Goal: Information Seeking & Learning: Learn about a topic

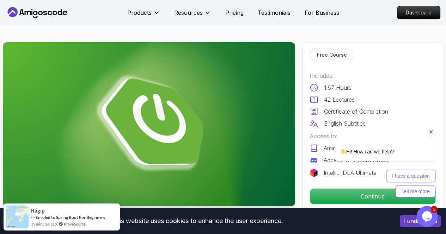
click at [430, 134] on icon "Chat attention grabber" at bounding box center [431, 132] width 6 height 6
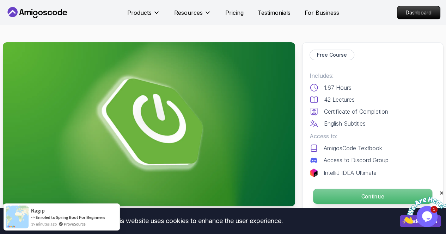
click at [380, 190] on p "Continue" at bounding box center [372, 196] width 119 height 15
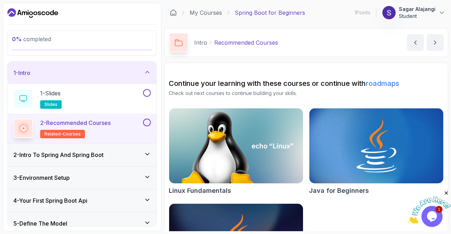
drag, startPoint x: 350, startPoint y: 69, endPoint x: 342, endPoint y: 78, distance: 11.5
click at [350, 69] on section "Continue your learning with these courses or continue with roadmaps Check out n…" at bounding box center [306, 180] width 284 height 235
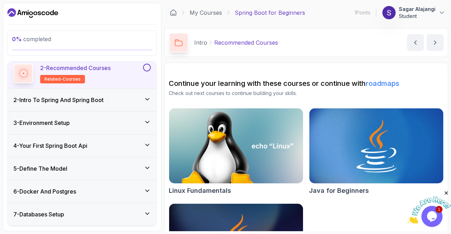
scroll to position [70, 0]
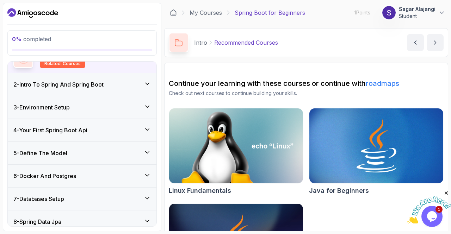
click at [110, 128] on div "4 - Your First Spring Boot Api" at bounding box center [81, 130] width 137 height 8
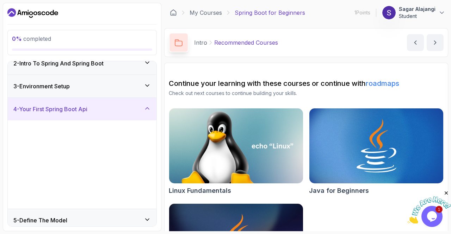
scroll to position [25, 0]
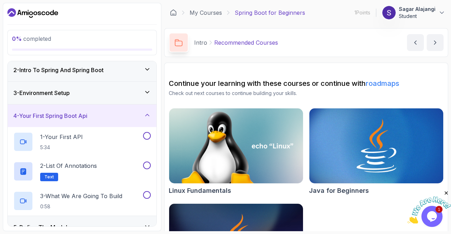
click at [126, 91] on div "3 - Environment Setup" at bounding box center [81, 93] width 137 height 8
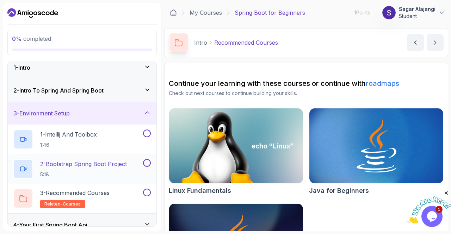
scroll to position [0, 0]
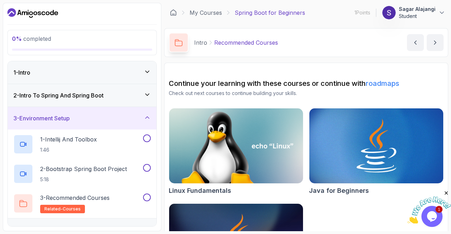
click at [128, 94] on div "2 - Intro To Spring And Spring Boot" at bounding box center [81, 95] width 137 height 8
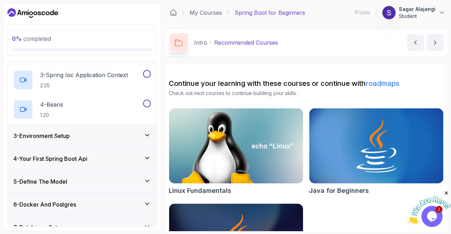
scroll to position [141, 0]
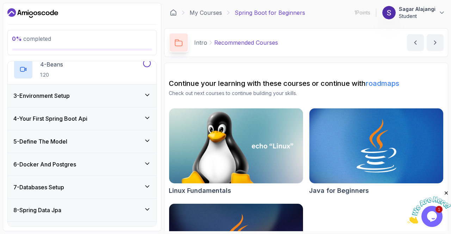
click at [124, 161] on div "6 - Docker And Postgres" at bounding box center [81, 164] width 137 height 8
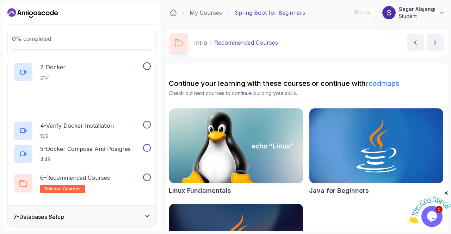
scroll to position [248, 0]
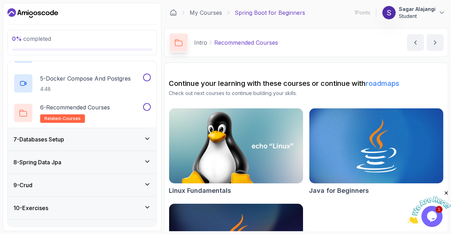
click at [127, 139] on div "7 - Databases Setup" at bounding box center [81, 139] width 137 height 8
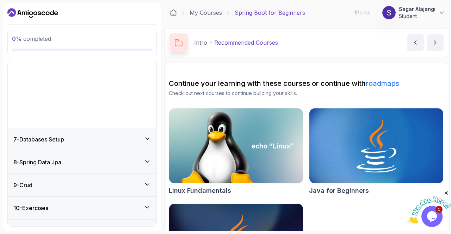
scroll to position [107, 0]
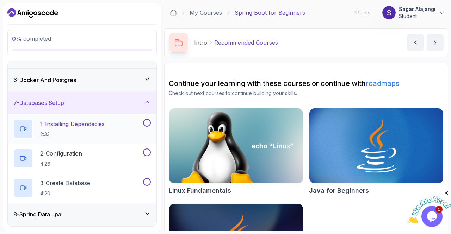
click at [122, 127] on div "1 - Installing Dependecies 2:33" at bounding box center [77, 129] width 128 height 20
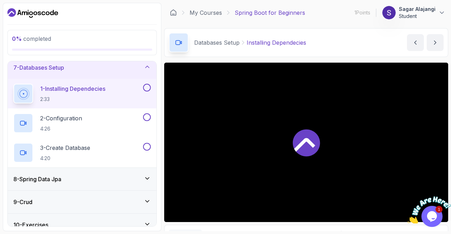
click at [87, 179] on div "8 - Spring Data Jpa" at bounding box center [81, 179] width 137 height 8
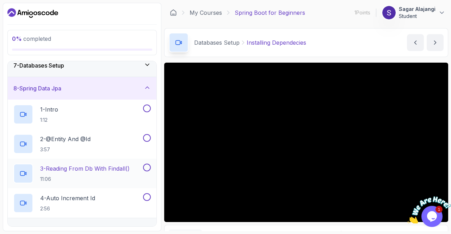
scroll to position [142, 0]
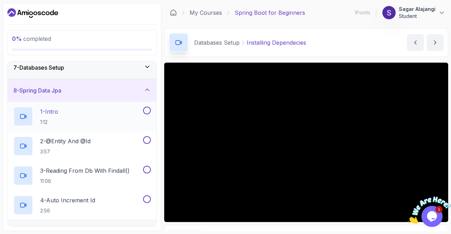
click at [85, 113] on div "1 - Intro 1:12" at bounding box center [77, 117] width 128 height 20
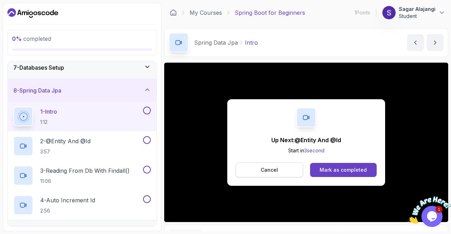
click at [259, 170] on button "Cancel" at bounding box center [269, 170] width 67 height 15
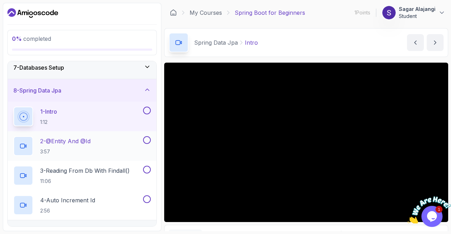
click at [99, 144] on div "2 - @Entity And @Id 3:57" at bounding box center [77, 146] width 128 height 20
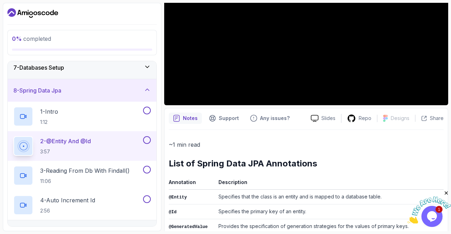
scroll to position [141, 0]
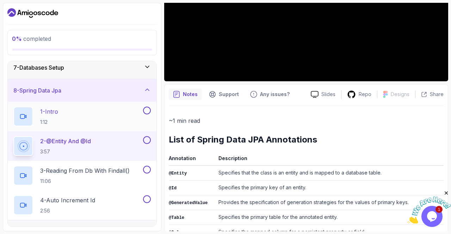
click at [79, 112] on div "1 - Intro 1:12" at bounding box center [77, 117] width 128 height 20
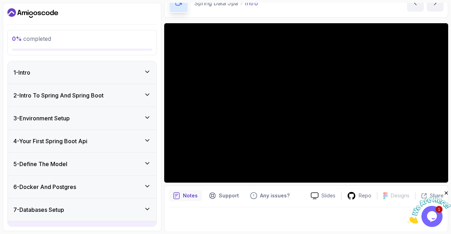
click at [59, 118] on h3 "3 - Environment Setup" at bounding box center [41, 118] width 56 height 8
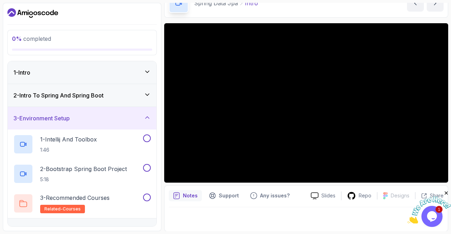
click at [136, 118] on div "3 - Environment Setup" at bounding box center [81, 118] width 137 height 8
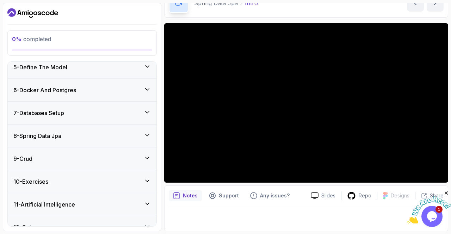
scroll to position [107, 0]
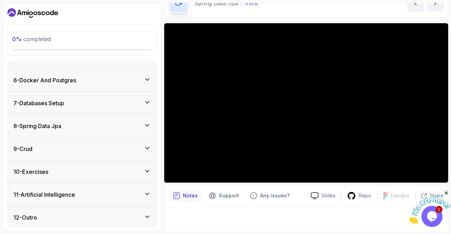
click at [131, 133] on div "8 - Spring Data Jpa" at bounding box center [82, 126] width 149 height 23
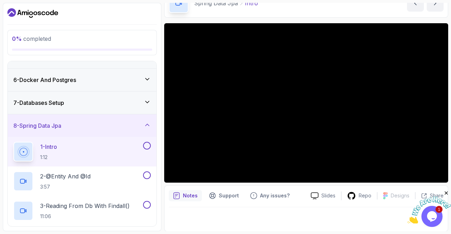
click at [42, 13] on icon "Dashboard" at bounding box center [44, 13] width 4 height 4
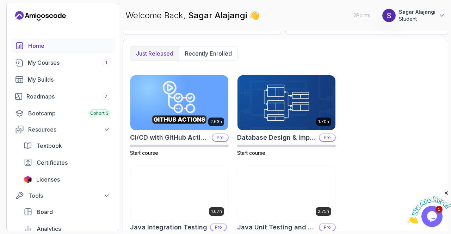
scroll to position [187, 0]
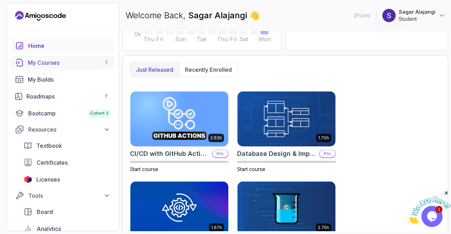
click at [71, 64] on div "My Courses 1" at bounding box center [69, 63] width 82 height 8
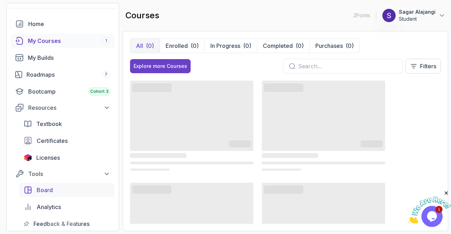
scroll to position [70, 0]
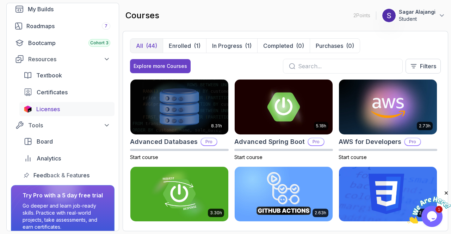
click at [66, 113] on div "Licenses" at bounding box center [73, 109] width 74 height 8
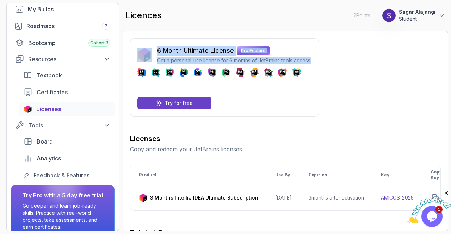
drag, startPoint x: 145, startPoint y: 43, endPoint x: 289, endPoint y: 84, distance: 149.5
click at [289, 84] on div "6 Month Ultimate License Pro Feature Get a personal-use license for 6 months of…" at bounding box center [224, 77] width 189 height 79
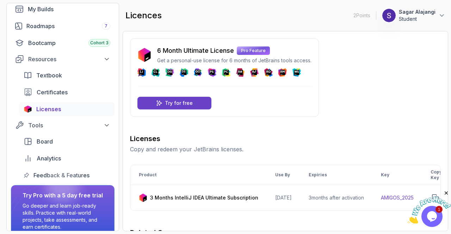
click at [247, 102] on div "6 Month Ultimate License Pro Feature Get a personal-use license for 6 months of…" at bounding box center [224, 77] width 189 height 79
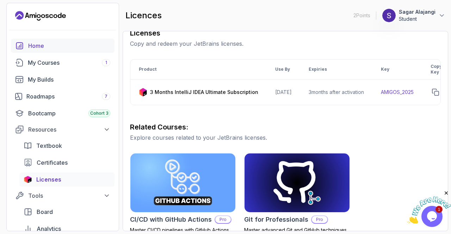
click at [52, 44] on div "Home" at bounding box center [69, 46] width 82 height 8
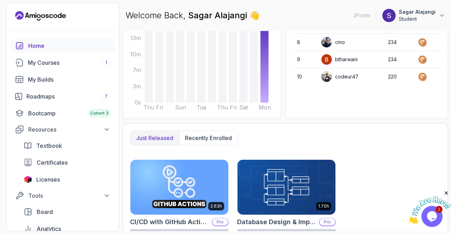
scroll to position [46, 0]
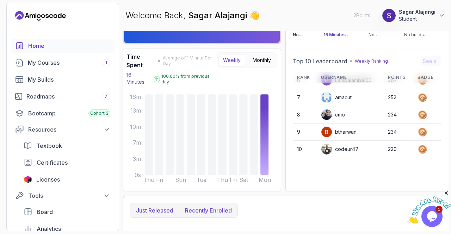
click at [210, 207] on p "Recently enrolled" at bounding box center [208, 211] width 47 height 8
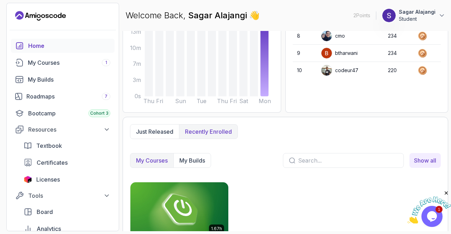
scroll to position [157, 0]
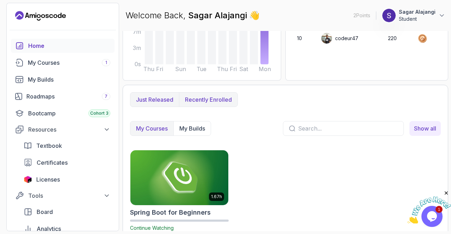
click at [158, 96] on p "Just released" at bounding box center [154, 100] width 37 height 8
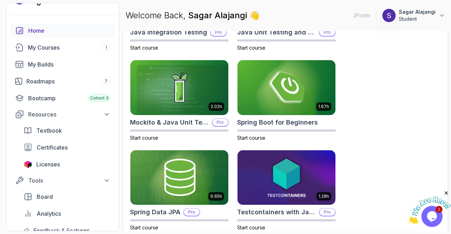
scroll to position [0, 0]
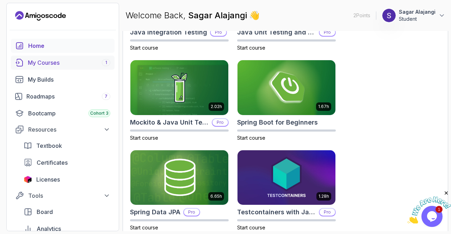
click at [107, 61] on div "1" at bounding box center [106, 62] width 8 height 7
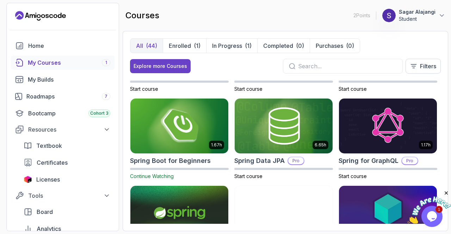
scroll to position [1025, 0]
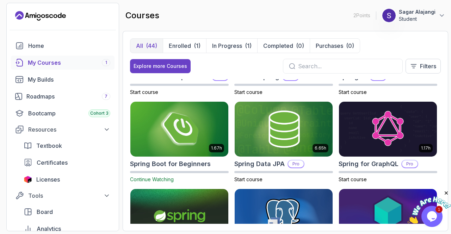
click at [184, 130] on img at bounding box center [179, 128] width 103 height 57
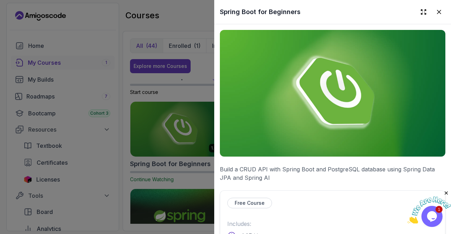
scroll to position [141, 0]
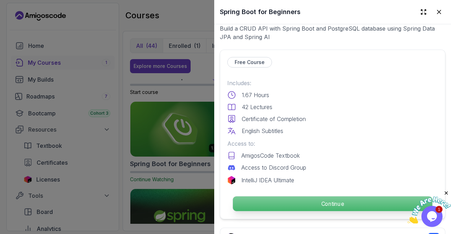
click at [333, 198] on p "Continue" at bounding box center [332, 204] width 199 height 15
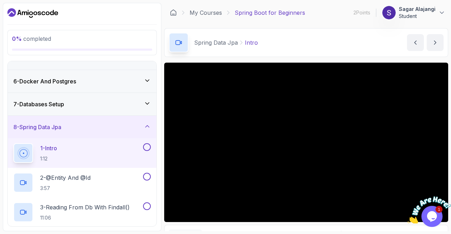
scroll to position [141, 0]
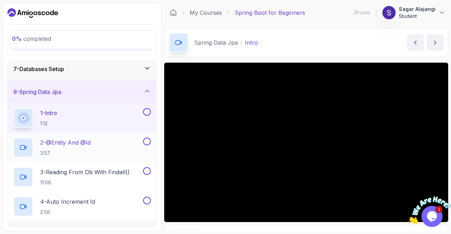
click at [82, 156] on div "2 - @Entity And @Id 3:57" at bounding box center [77, 148] width 128 height 20
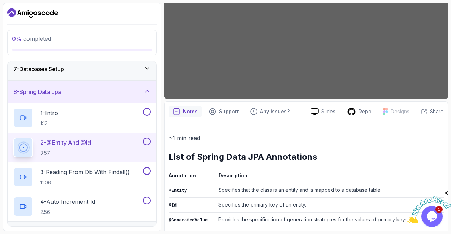
scroll to position [176, 0]
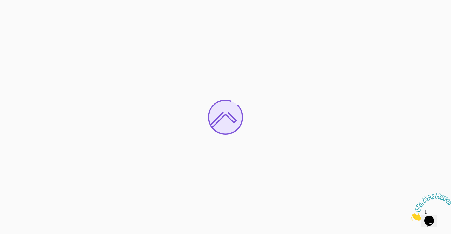
click at [410, 216] on icon "Close" at bounding box center [410, 219] width 0 height 6
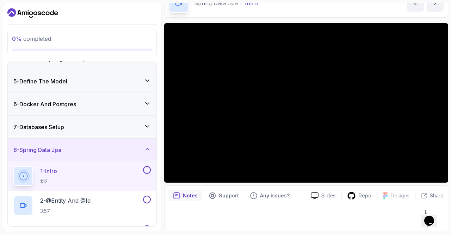
scroll to position [106, 0]
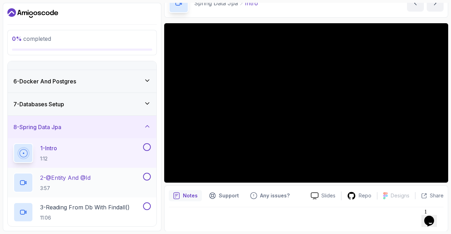
click at [90, 176] on p "2 - @Entity And @Id" at bounding box center [65, 178] width 50 height 8
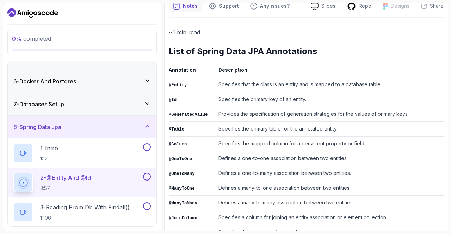
scroll to position [265, 0]
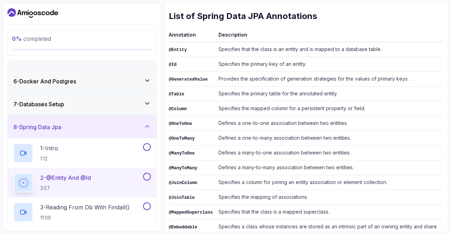
drag, startPoint x: 232, startPoint y: 141, endPoint x: 235, endPoint y: 140, distance: 3.9
click at [233, 141] on td "Defines a one-to-many association between two entities." at bounding box center [330, 138] width 228 height 15
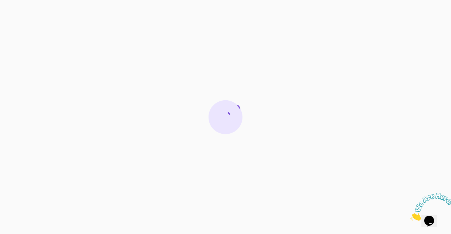
click at [410, 216] on icon "Close" at bounding box center [410, 219] width 0 height 6
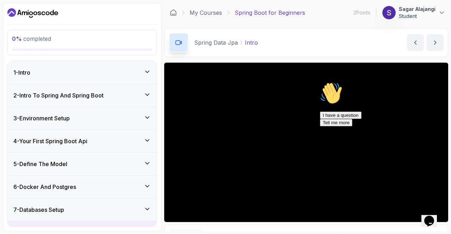
click at [320, 82] on icon "Chat attention grabber" at bounding box center [320, 82] width 0 height 0
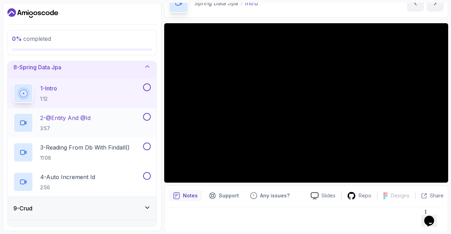
scroll to position [176, 0]
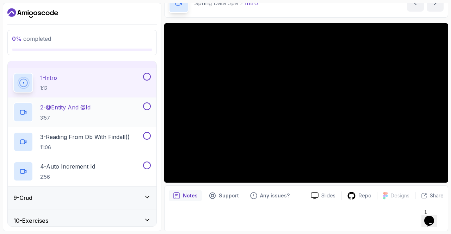
click at [70, 104] on p "2 - @Entity And @Id" at bounding box center [65, 107] width 50 height 8
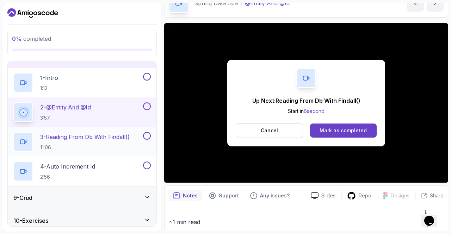
click at [100, 130] on div "3 - Reading From Db With Findall() 11:06" at bounding box center [82, 142] width 149 height 30
click at [113, 138] on p "3 - Reading From Db With Findall()" at bounding box center [85, 137] width 90 height 8
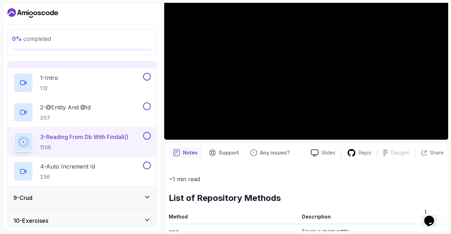
scroll to position [75, 0]
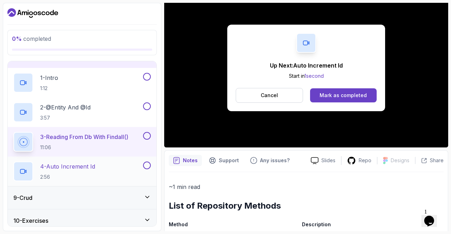
click at [68, 167] on p "4 - Auto Increment Id" at bounding box center [67, 166] width 55 height 8
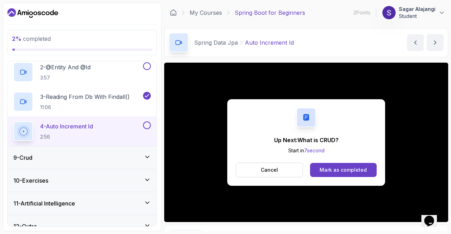
scroll to position [226, 0]
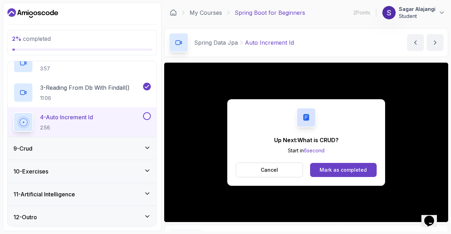
click at [75, 155] on div "9 - Crud" at bounding box center [82, 148] width 149 height 23
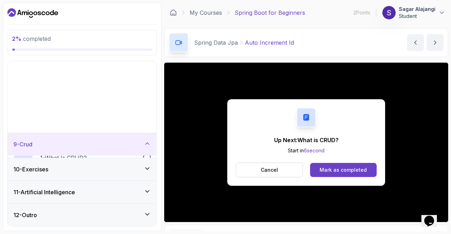
scroll to position [107, 0]
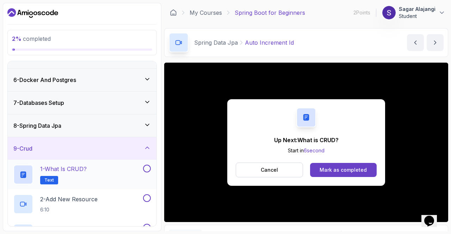
click at [73, 165] on p "1 - What is CRUD?" at bounding box center [63, 169] width 47 height 8
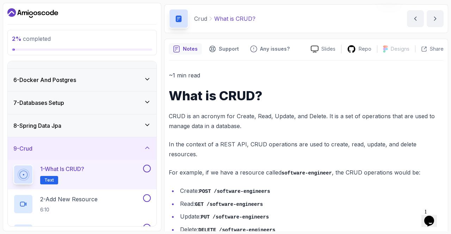
scroll to position [49, 0]
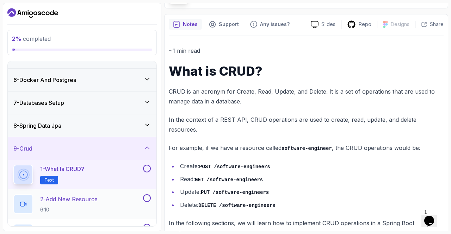
click at [108, 196] on div "2 - Add New Resource 6:10" at bounding box center [77, 205] width 128 height 20
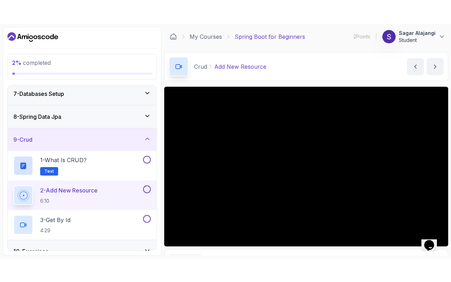
scroll to position [196, 0]
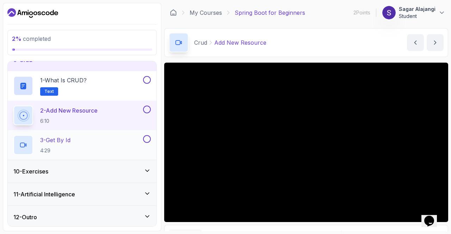
click at [104, 150] on div "3 - Get By Id 4:29" at bounding box center [77, 145] width 128 height 20
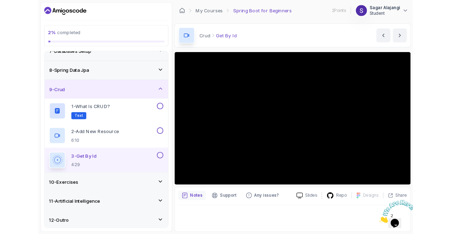
scroll to position [196, 0]
